Goal: Task Accomplishment & Management: Use online tool/utility

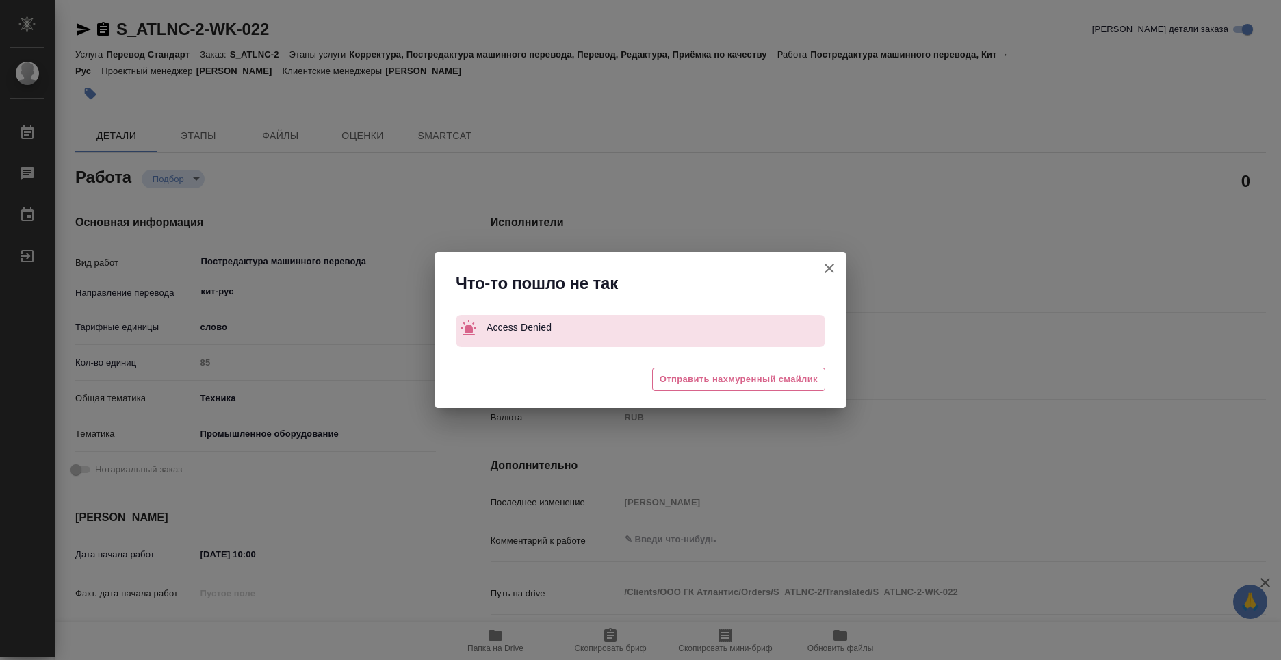
type textarea "x"
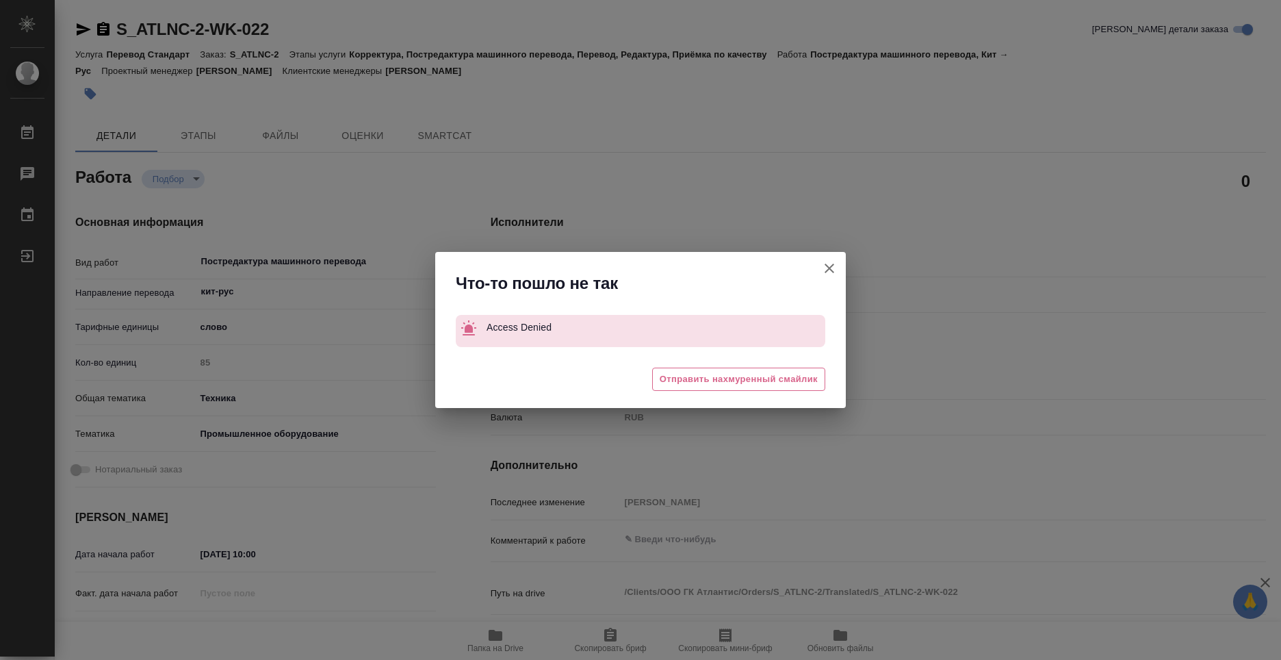
type textarea "x"
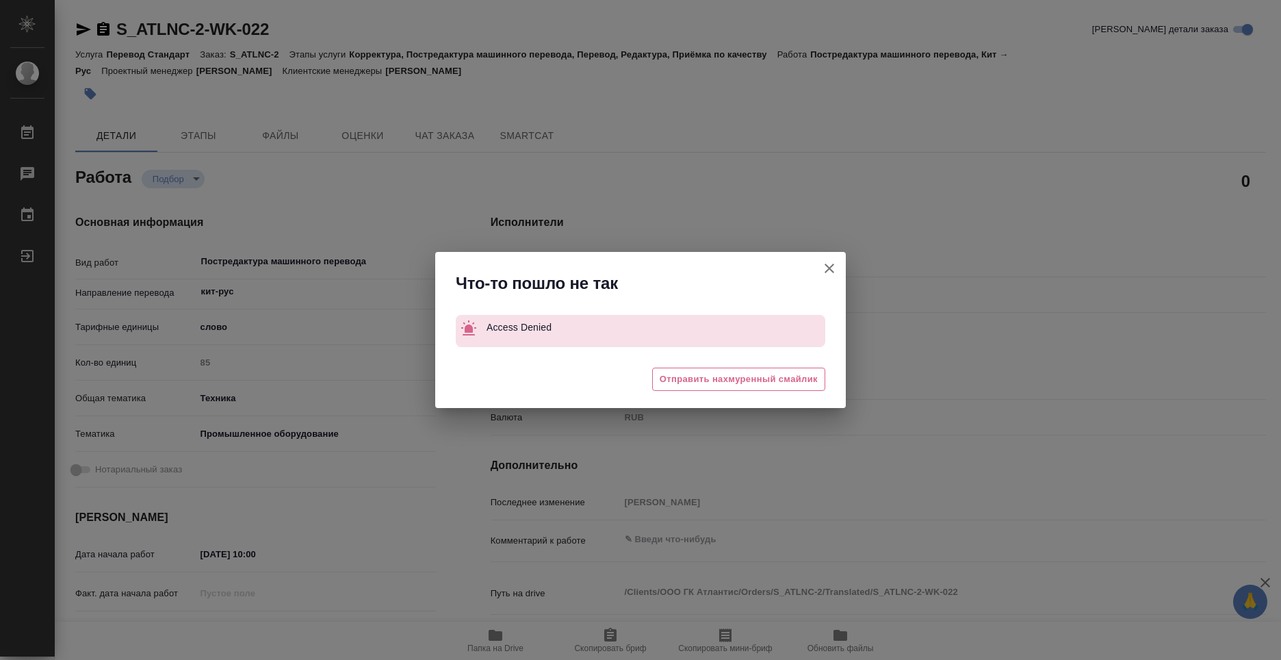
click at [827, 263] on icon "button" at bounding box center [829, 268] width 16 height 16
type textarea "x"
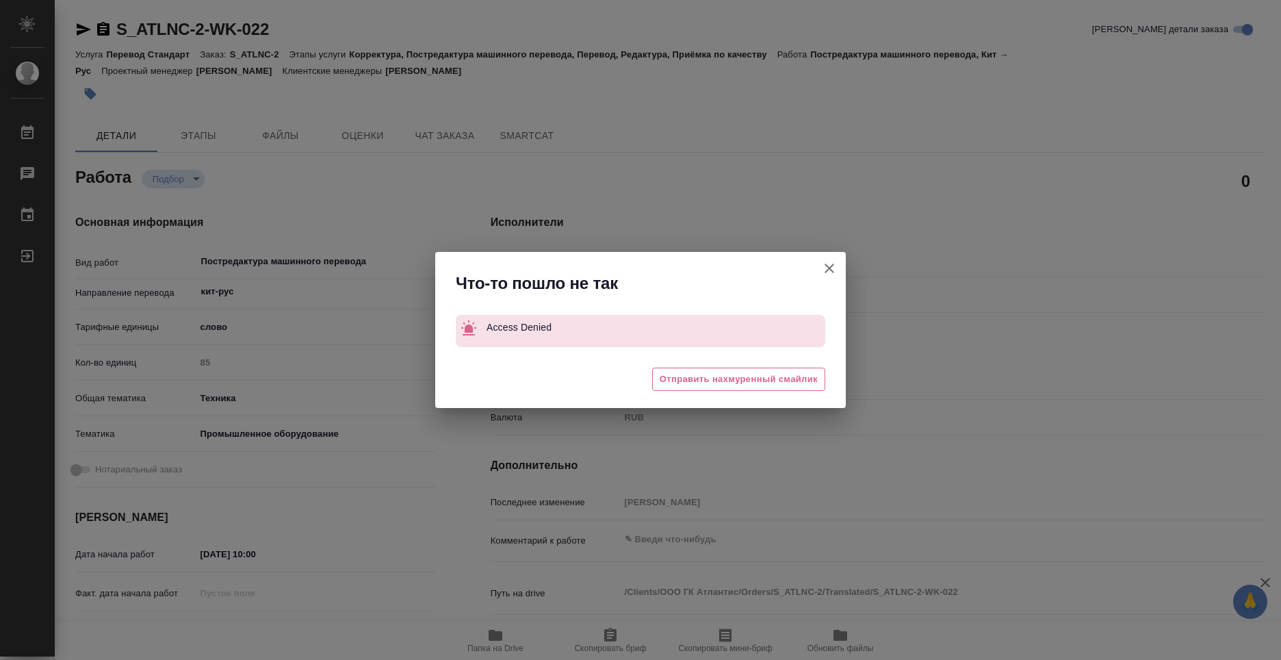
type textarea "x"
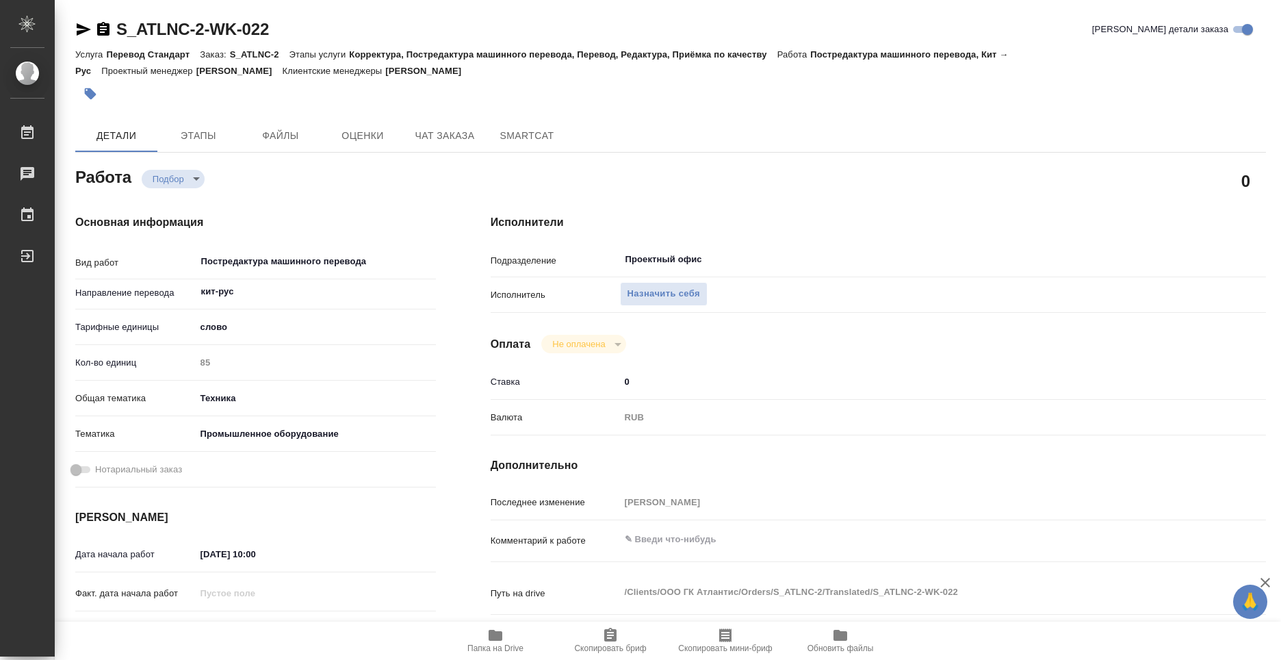
type textarea "x"
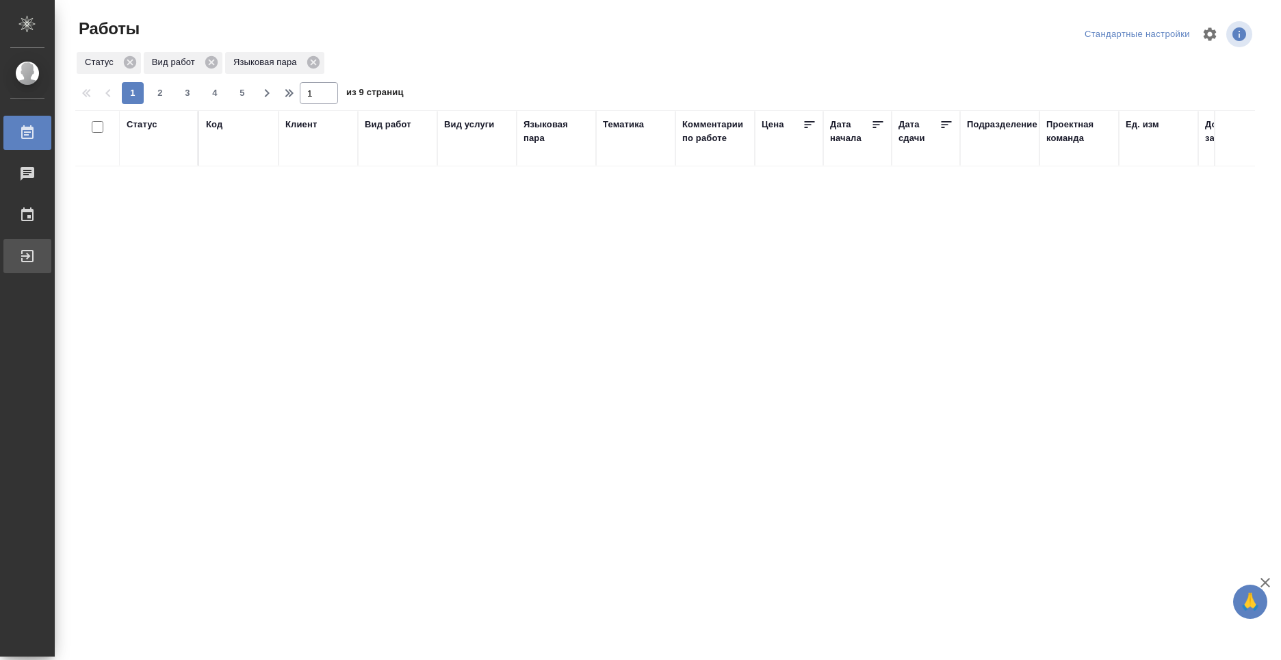
click at [27, 252] on div "Выйти" at bounding box center [10, 256] width 34 height 21
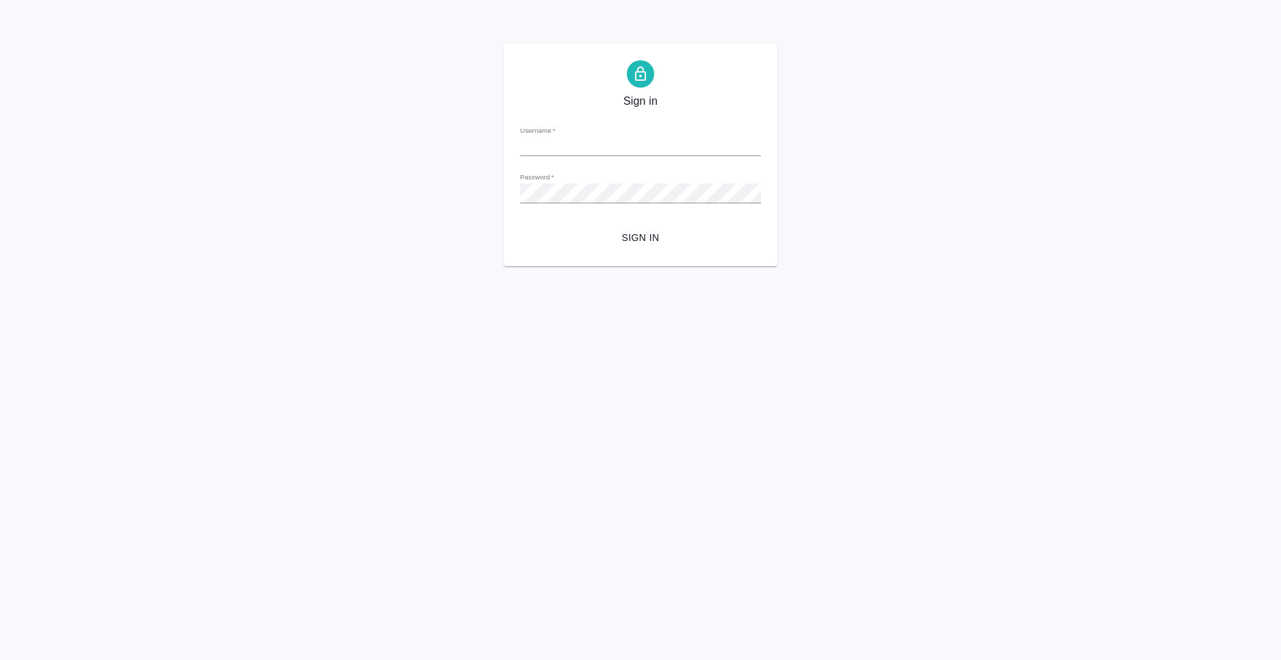
type input "[PERSON_NAME][EMAIL_ADDRESS][DOMAIN_NAME]"
click at [654, 233] on span "Sign in" at bounding box center [640, 237] width 219 height 17
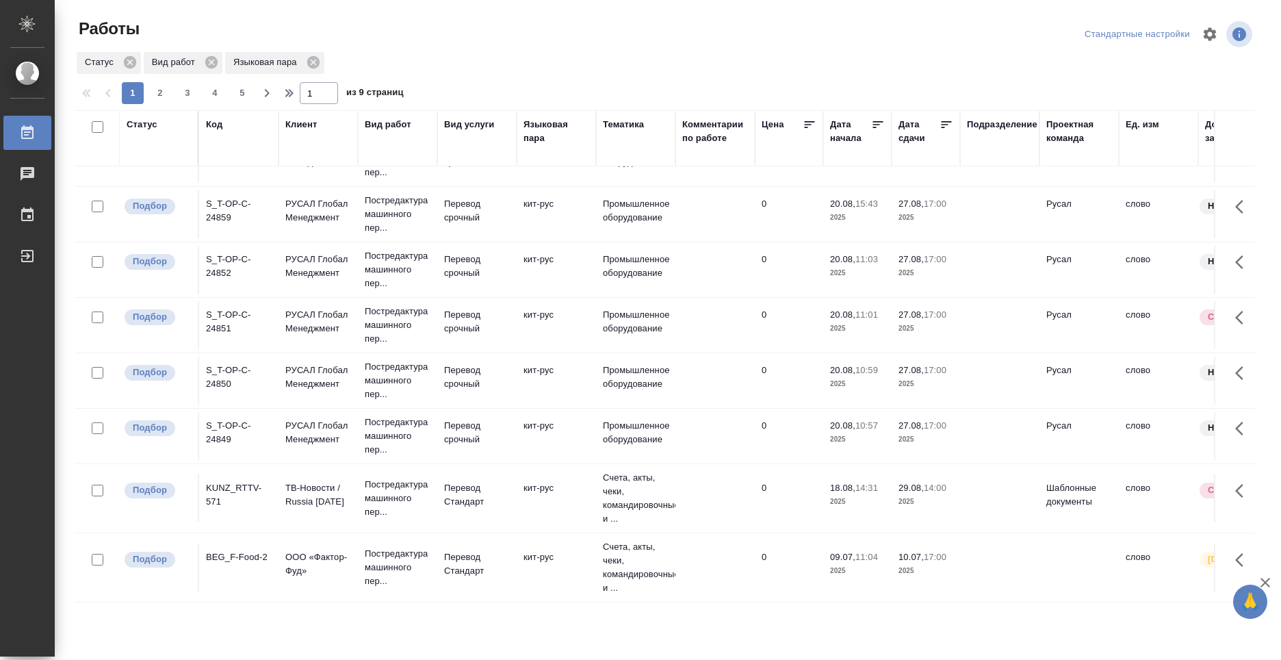
scroll to position [68, 0]
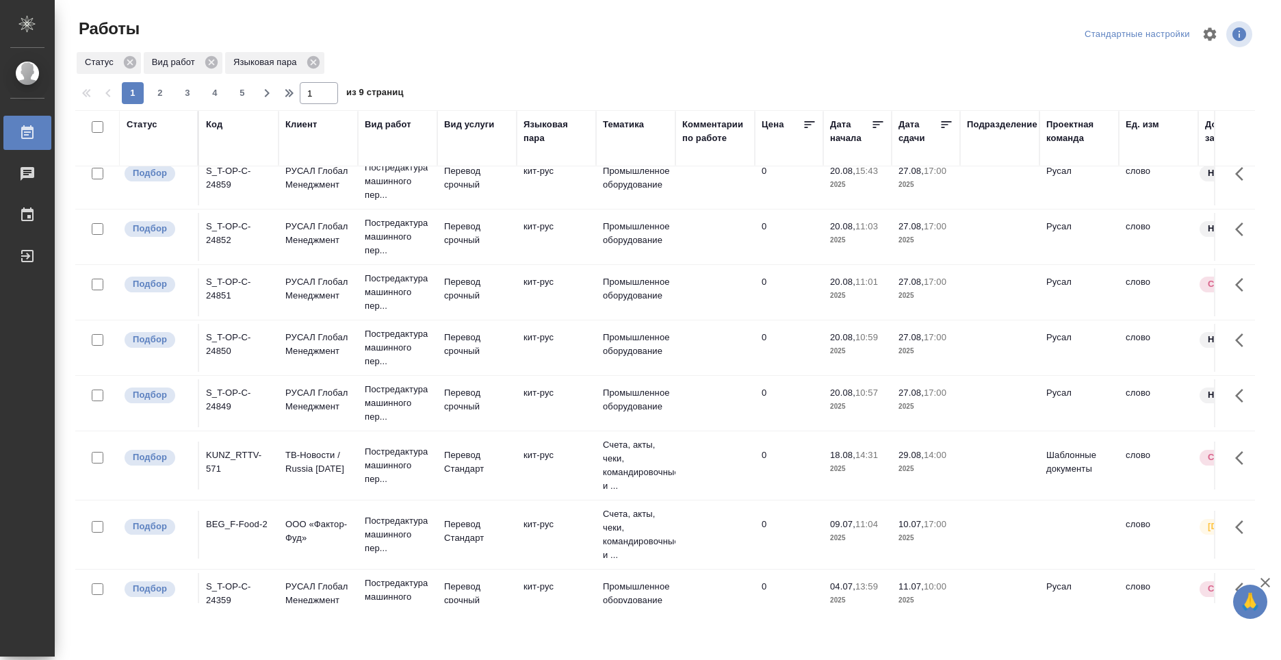
click at [221, 136] on div "KUNZ_RTTV-571" at bounding box center [239, 122] width 66 height 27
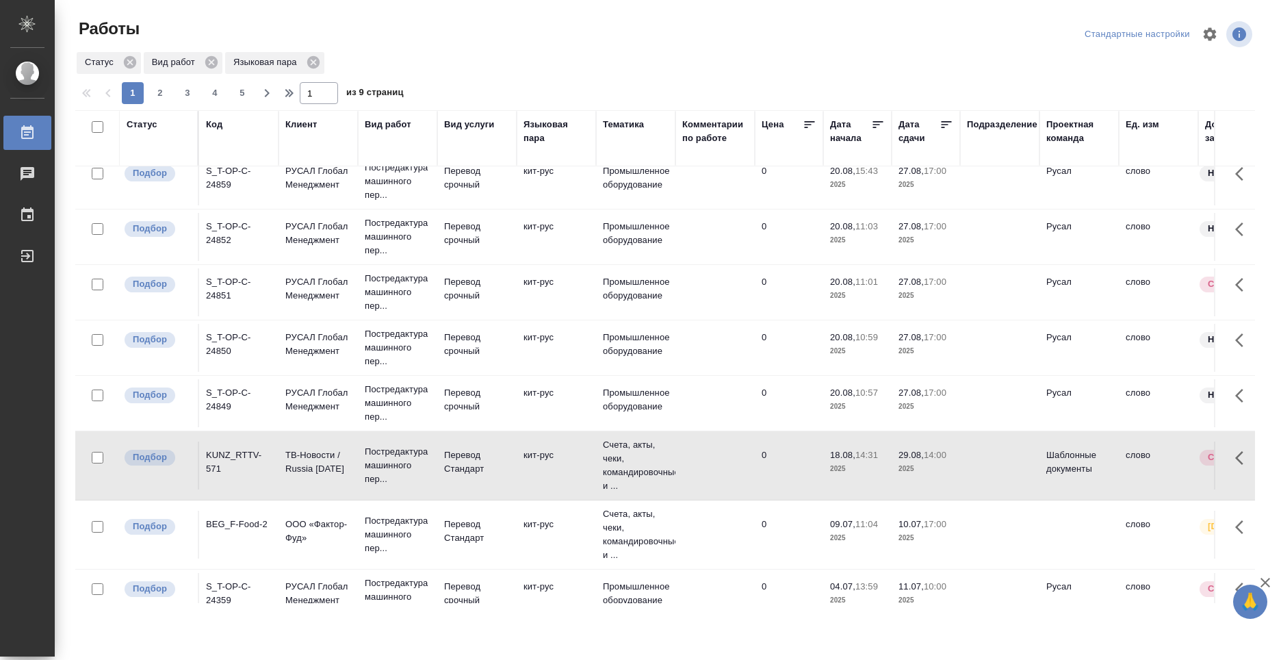
click at [221, 136] on div "KUNZ_RTTV-571" at bounding box center [239, 122] width 66 height 27
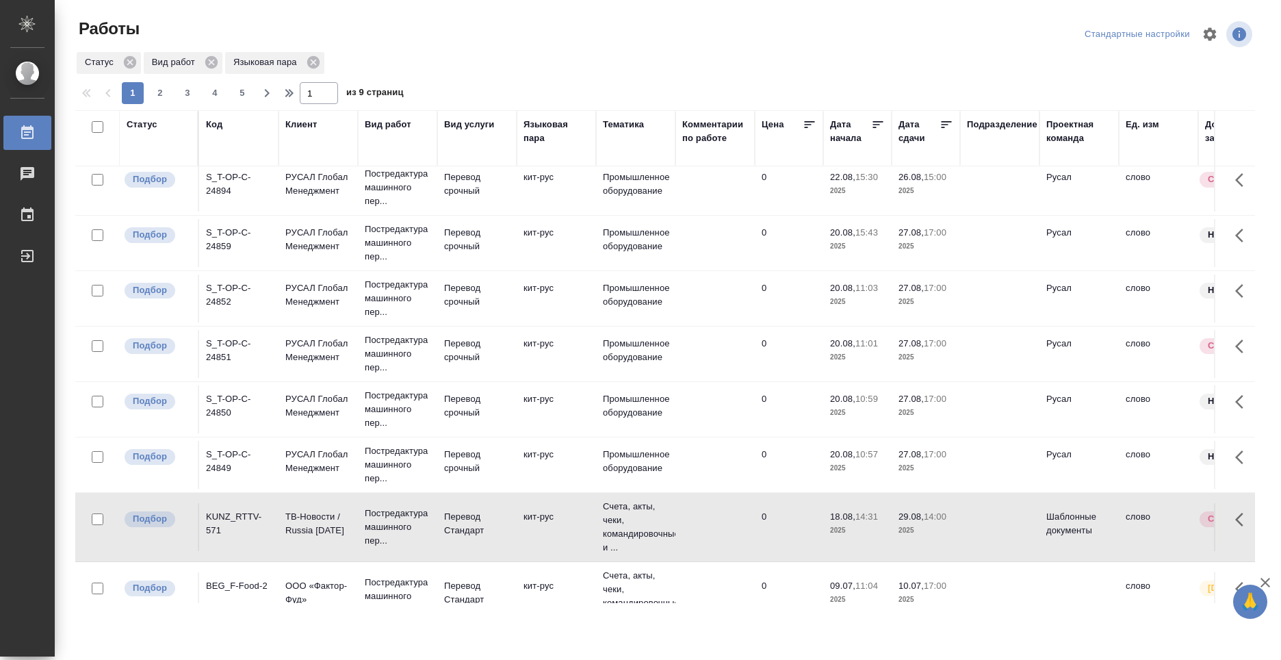
scroll to position [0, 0]
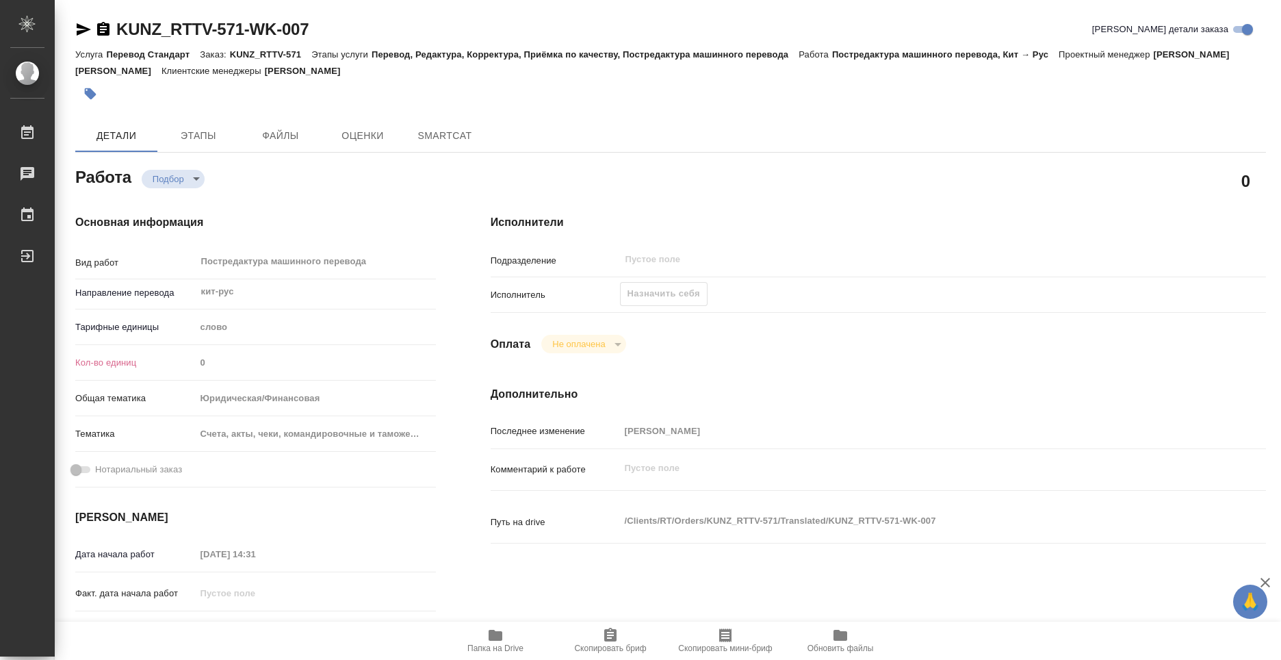
type textarea "x"
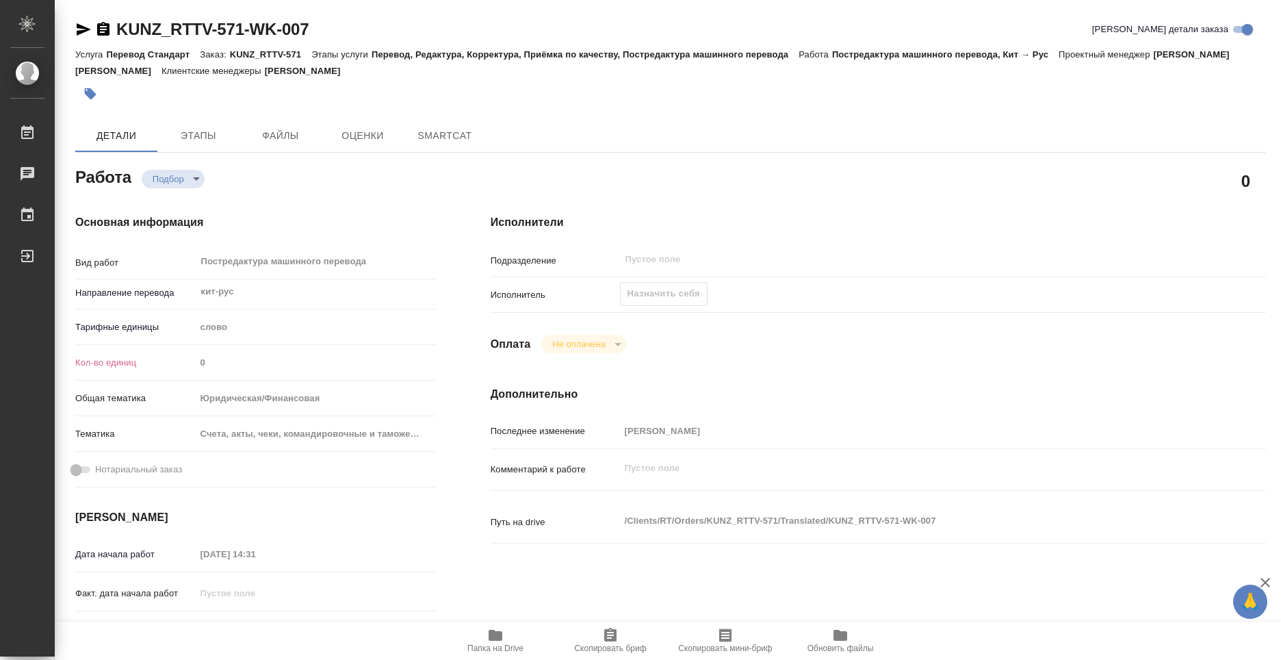
type textarea "x"
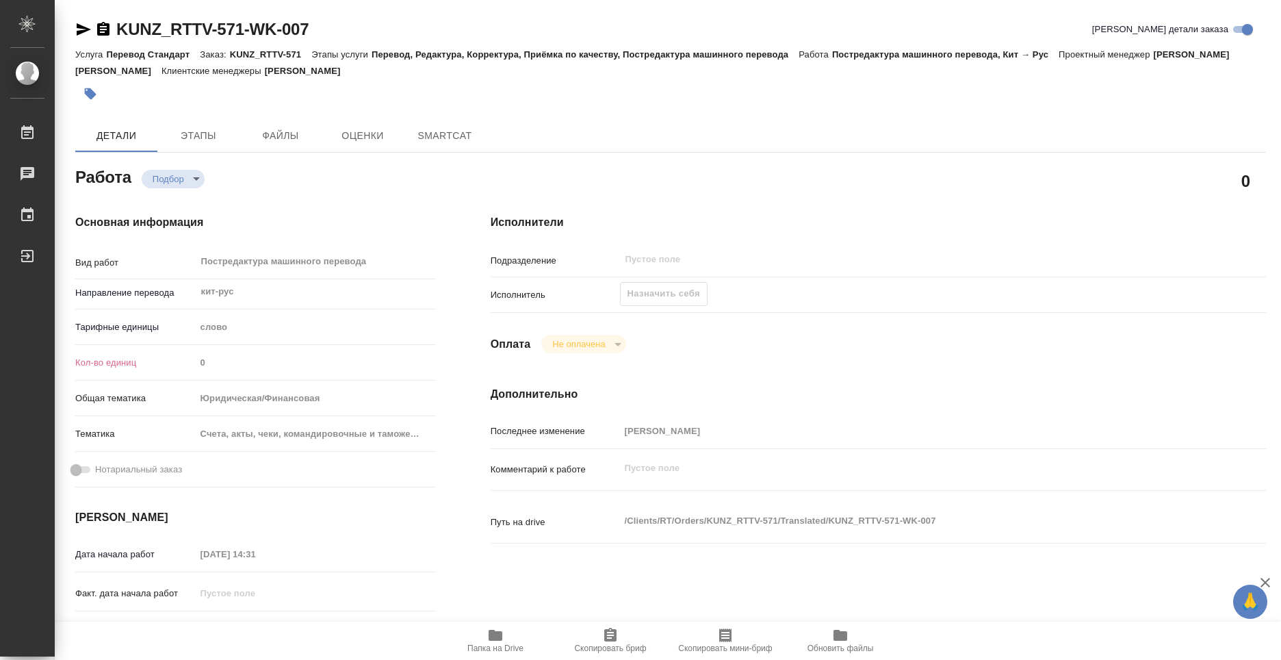
type textarea "x"
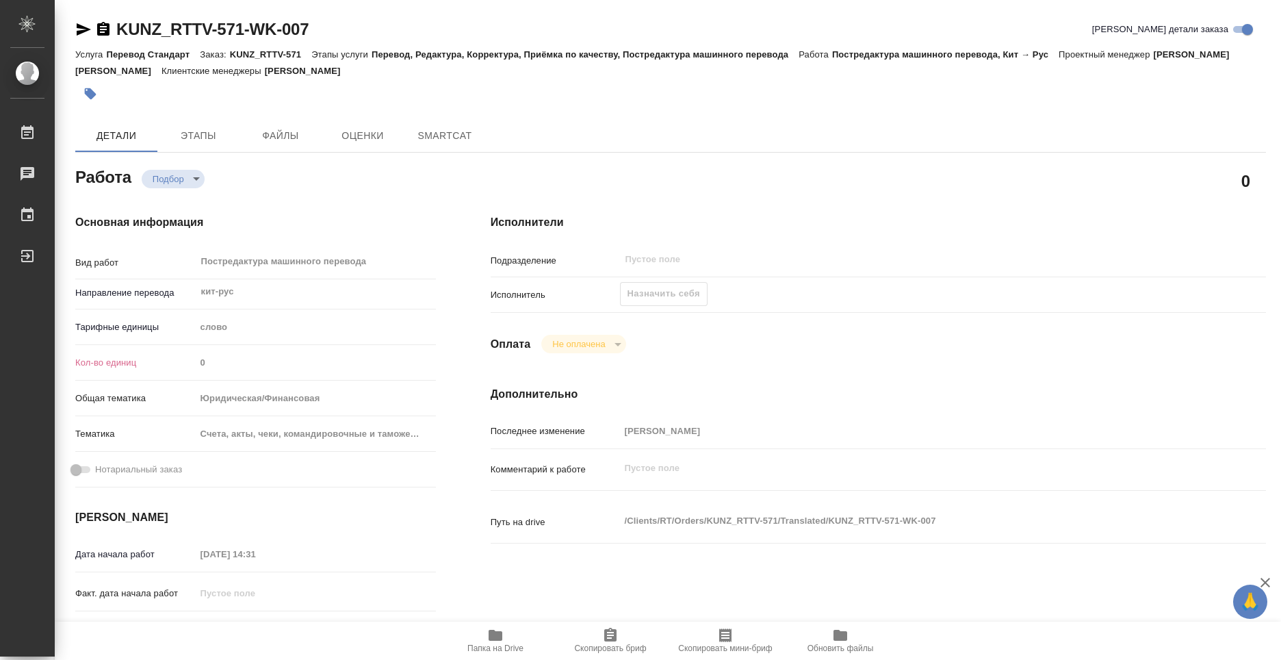
type textarea "x"
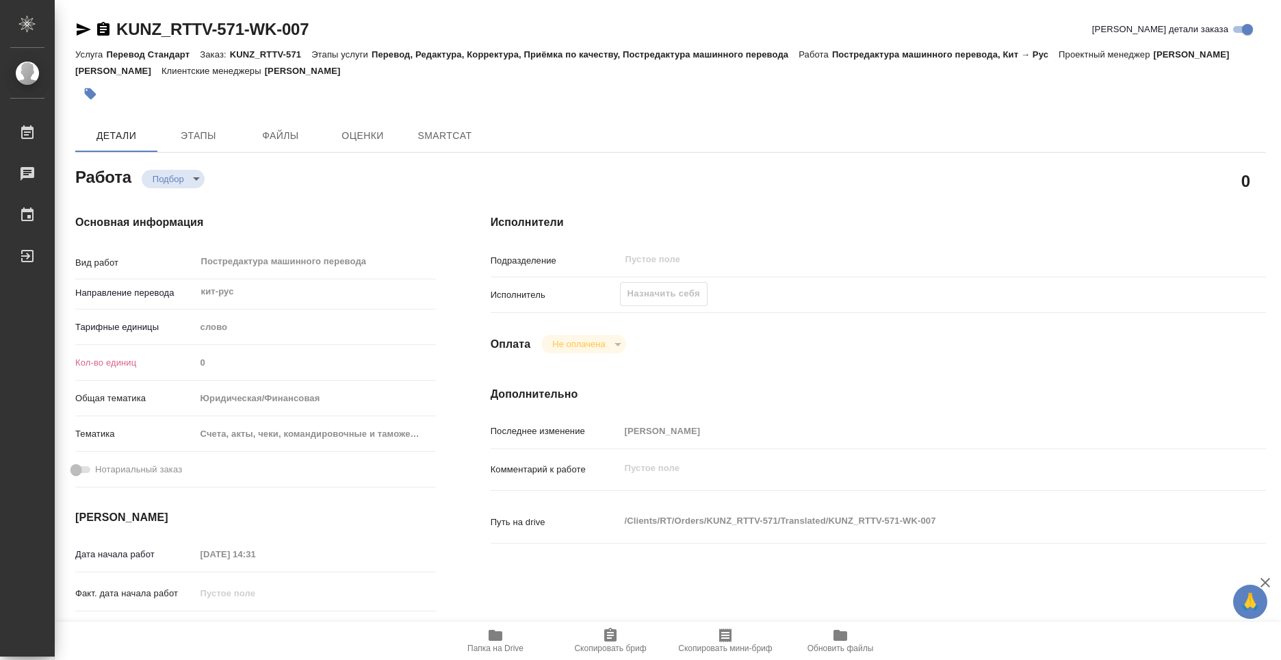
type textarea "x"
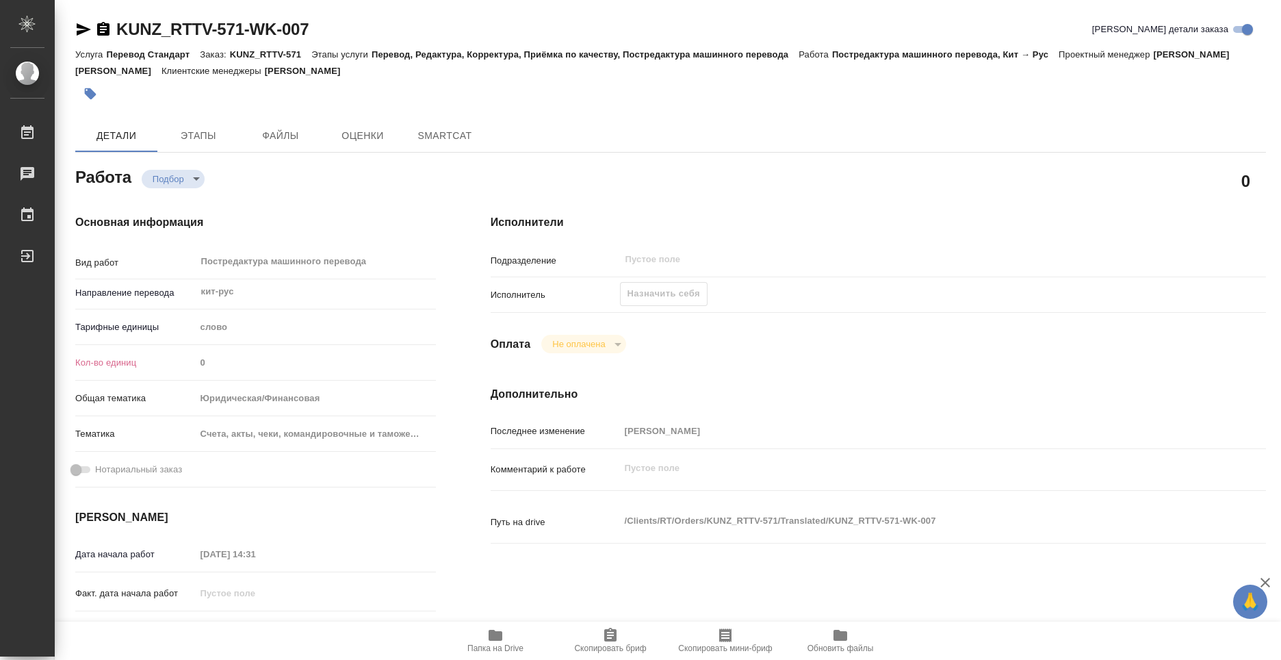
type textarea "x"
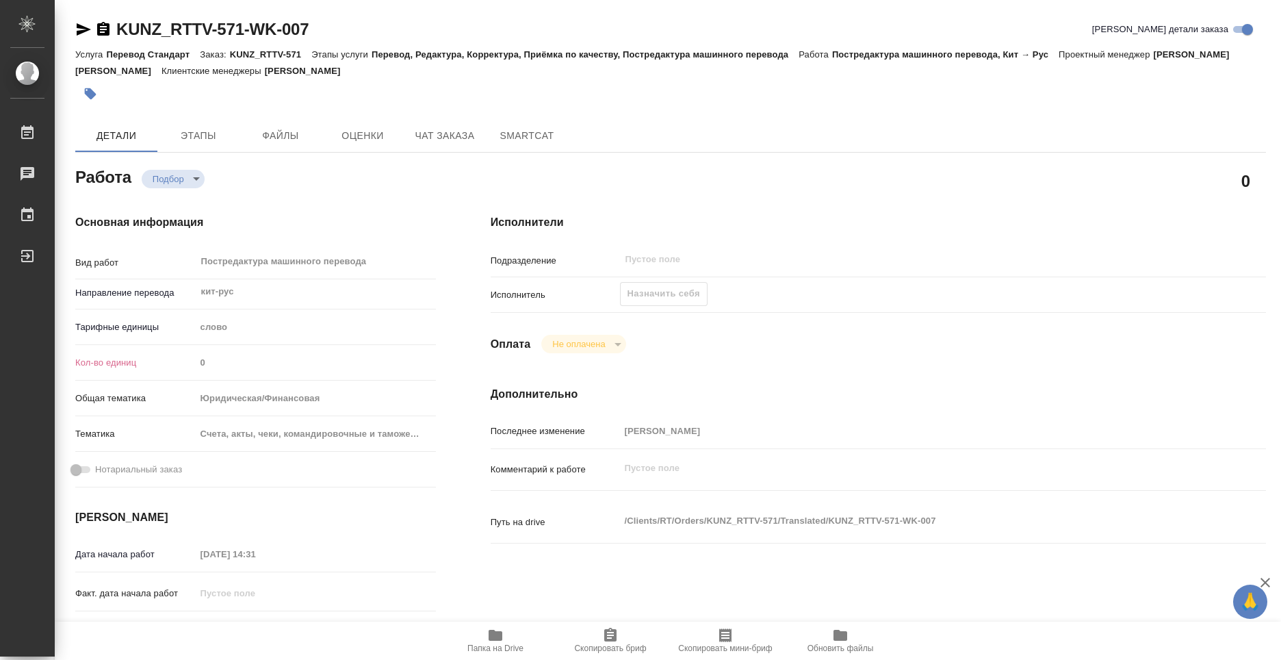
type textarea "x"
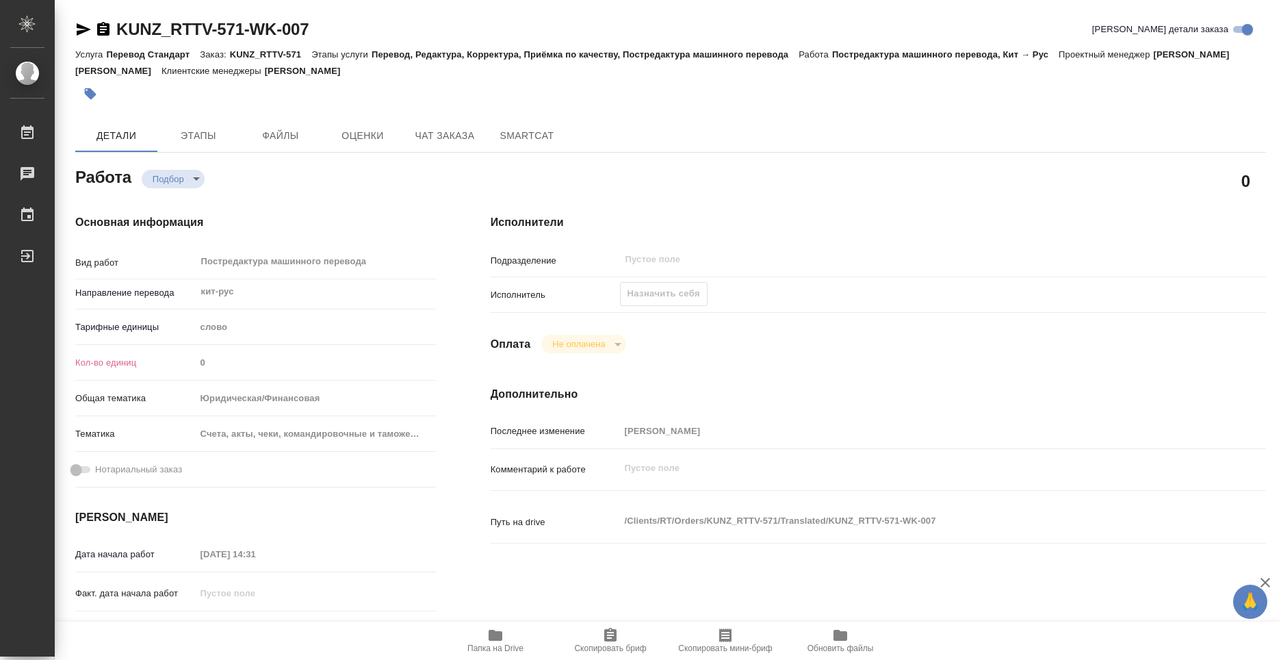
type textarea "x"
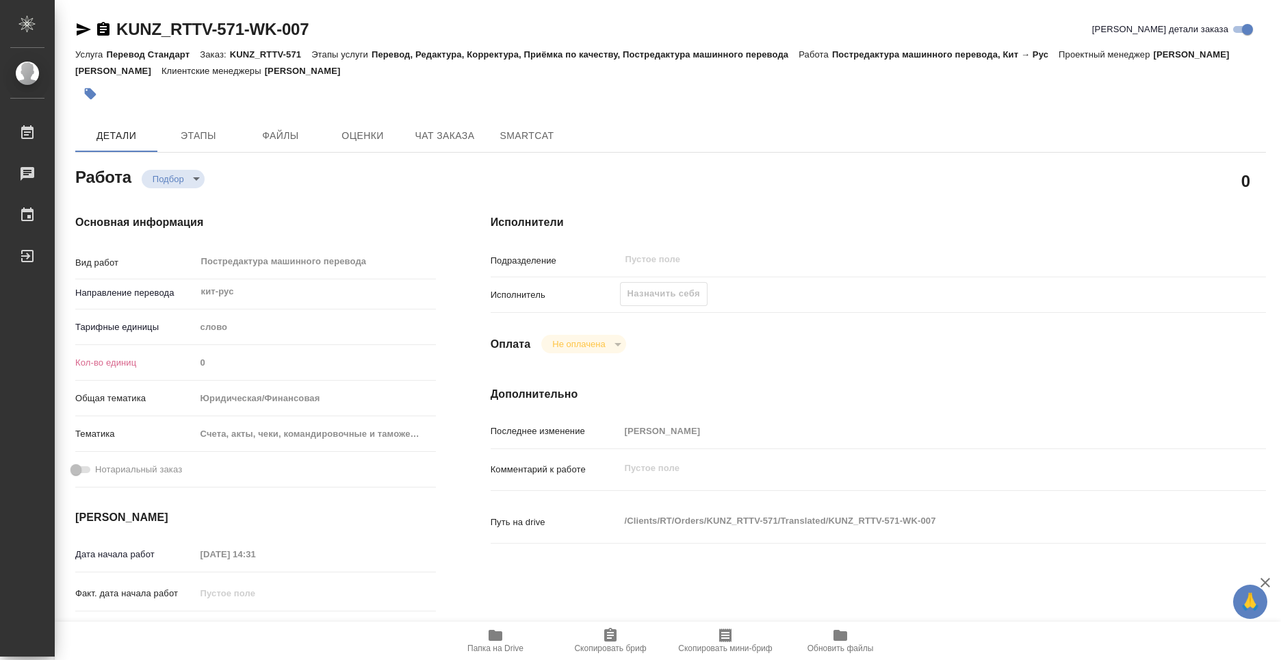
type textarea "x"
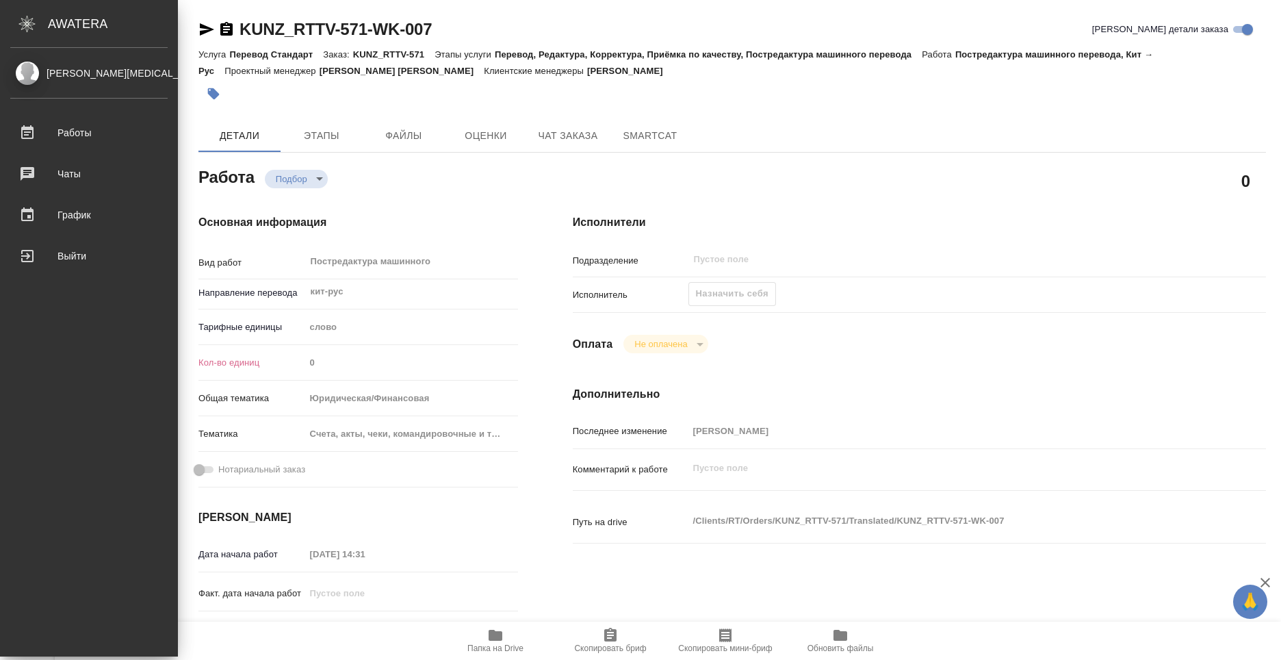
type textarea "x"
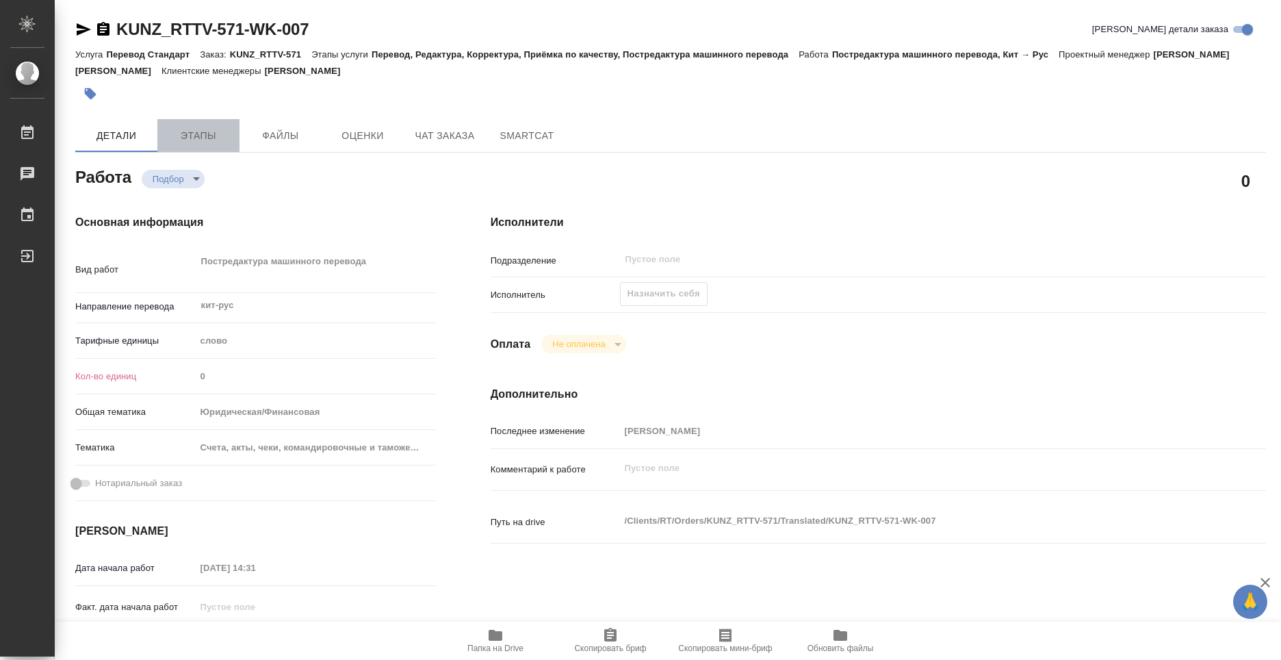
click at [203, 131] on span "Этапы" at bounding box center [199, 135] width 66 height 17
